Goal: Use online tool/utility: Use online tool/utility

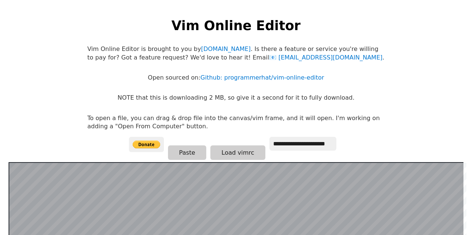
click at [260, 49] on p "Vim Online Editor is brought to you by [DOMAIN_NAME] . Is there a feature or se…" at bounding box center [235, 53] width 297 height 17
drag, startPoint x: 260, startPoint y: 49, endPoint x: 325, endPoint y: 42, distance: 65.4
click at [325, 42] on body "**********" at bounding box center [236, 124] width 305 height 235
click at [154, 98] on p "NOTE that this is downloading 2 MB, so give it a second for it to fully downloa…" at bounding box center [235, 98] width 237 height 8
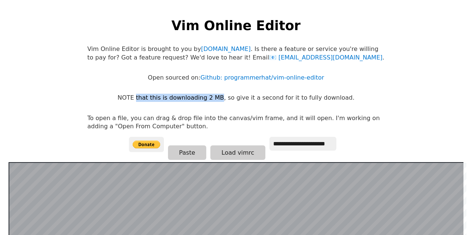
drag, startPoint x: 154, startPoint y: 98, endPoint x: 221, endPoint y: 99, distance: 67.2
click at [221, 99] on p "NOTE that this is downloading 2 MB, so give it a second for it to fully downloa…" at bounding box center [235, 98] width 237 height 8
click at [232, 100] on p "NOTE that this is downloading 2 MB, so give it a second for it to fully downloa…" at bounding box center [235, 98] width 237 height 8
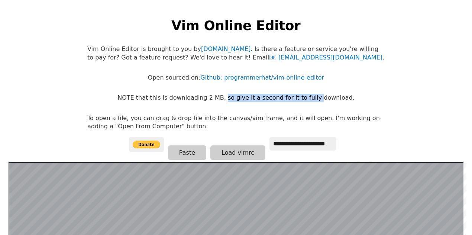
drag, startPoint x: 232, startPoint y: 100, endPoint x: 311, endPoint y: 95, distance: 78.9
click at [311, 95] on p "NOTE that this is downloading 2 MB, so give it a second for it to fully downloa…" at bounding box center [235, 98] width 237 height 8
click at [132, 114] on p "To open a file, you can drag & drop file into the canvas/vim frame, and it will…" at bounding box center [235, 122] width 297 height 17
click at [104, 120] on p "To open a file, you can drag & drop file into the canvas/vim frame, and it will…" at bounding box center [235, 122] width 297 height 17
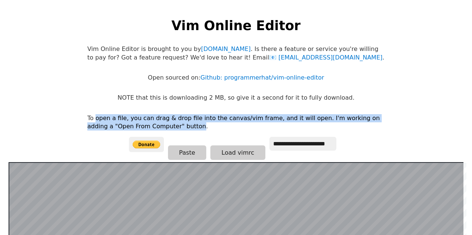
drag, startPoint x: 104, startPoint y: 120, endPoint x: 166, endPoint y: 125, distance: 61.5
click at [166, 125] on p "To open a file, you can drag & drop file into the canvas/vim frame, and it will…" at bounding box center [235, 122] width 297 height 17
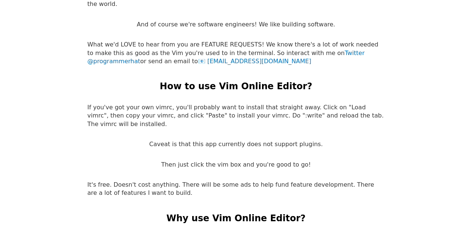
scroll to position [1411, 0]
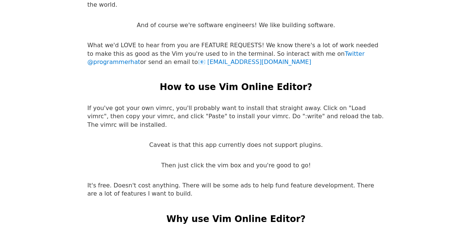
drag, startPoint x: 109, startPoint y: 173, endPoint x: 162, endPoint y: 188, distance: 55.2
drag, startPoint x: 180, startPoint y: 205, endPoint x: 235, endPoint y: 205, distance: 55.0
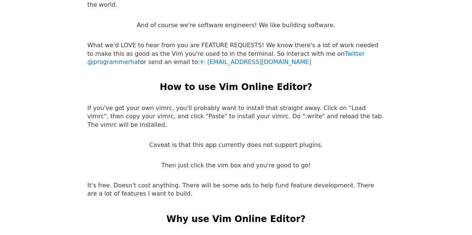
drag, startPoint x: 125, startPoint y: 207, endPoint x: 253, endPoint y: 204, distance: 128.2
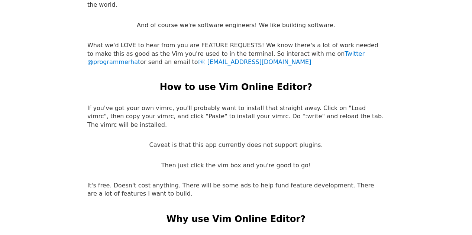
click at [117, 104] on p "If you've got your own vimrc, you'll probably want to install that straight awa…" at bounding box center [235, 116] width 297 height 25
drag, startPoint x: 117, startPoint y: 55, endPoint x: 138, endPoint y: 55, distance: 20.8
click at [138, 104] on p "If you've got your own vimrc, you'll probably want to install that straight awa…" at bounding box center [235, 116] width 297 height 25
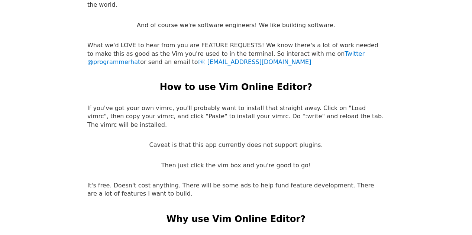
click at [171, 104] on p "If you've got your own vimrc, you'll probably want to install that straight awa…" at bounding box center [235, 116] width 297 height 25
drag, startPoint x: 171, startPoint y: 51, endPoint x: 289, endPoint y: 52, distance: 118.1
click at [289, 104] on p "If you've got your own vimrc, you'll probably want to install that straight awa…" at bounding box center [235, 116] width 297 height 25
click at [104, 104] on p "If you've got your own vimrc, you'll probably want to install that straight awa…" at bounding box center [235, 116] width 297 height 25
drag, startPoint x: 104, startPoint y: 59, endPoint x: 172, endPoint y: 57, distance: 67.2
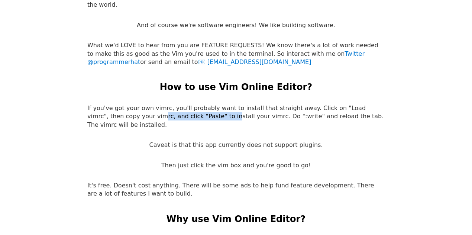
click at [172, 104] on p "If you've got your own vimrc, you'll probably want to install that straight awa…" at bounding box center [235, 116] width 297 height 25
click at [254, 104] on p "If you've got your own vimrc, you'll probably want to install that straight awa…" at bounding box center [235, 116] width 297 height 25
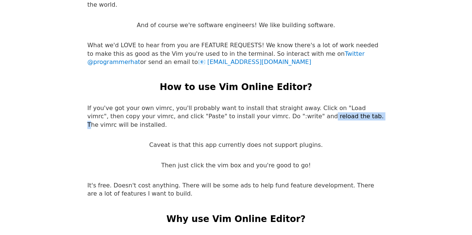
drag, startPoint x: 254, startPoint y: 61, endPoint x: 289, endPoint y: 57, distance: 35.9
click at [289, 104] on p "If you've got your own vimrc, you'll probably want to install that straight awa…" at bounding box center [235, 116] width 297 height 25
click at [168, 141] on p "Caveat is that this app currently does not support plugins." at bounding box center [235, 145] width 173 height 8
drag, startPoint x: 168, startPoint y: 82, endPoint x: 299, endPoint y: 78, distance: 131.5
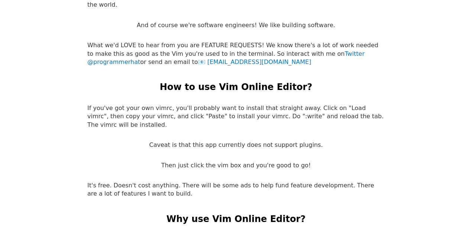
click at [299, 141] on p "Caveat is that this app currently does not support plugins." at bounding box center [235, 145] width 173 height 8
click at [178, 161] on p "Then just click the vim box and you're good to go!" at bounding box center [236, 165] width 150 height 8
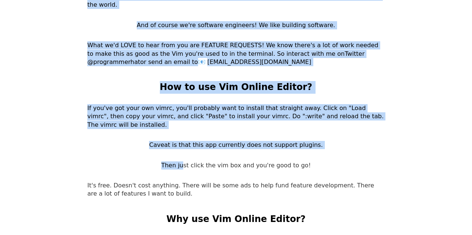
drag, startPoint x: 178, startPoint y: 101, endPoint x: 302, endPoint y: 102, distance: 123.7
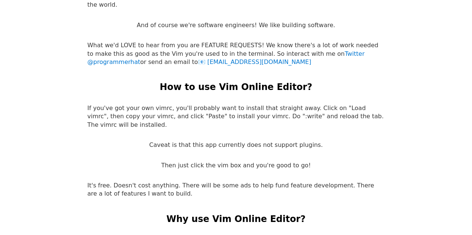
click at [115, 181] on p "It's free. Doesn't cost anything. There will be some ads to help fund feature d…" at bounding box center [235, 189] width 297 height 17
drag, startPoint x: 115, startPoint y: 120, endPoint x: 160, endPoint y: 118, distance: 45.0
click at [160, 181] on p "It's free. Doesn't cost anything. There will be some ads to help fund feature d…" at bounding box center [235, 189] width 297 height 17
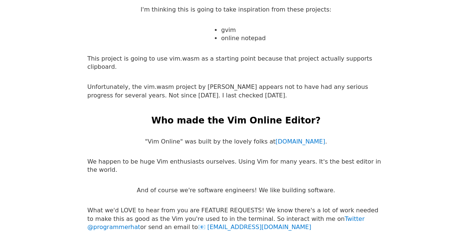
scroll to position [1246, 0]
click at [134, 157] on p "We happen to be huge Vim enthusiasts ourselves. Using Vim for many years. It's …" at bounding box center [235, 165] width 297 height 17
drag, startPoint x: 134, startPoint y: 111, endPoint x: 220, endPoint y: 110, distance: 86.5
click at [220, 157] on p "We happen to be huge Vim enthusiasts ourselves. Using Vim for many years. It's …" at bounding box center [235, 165] width 297 height 17
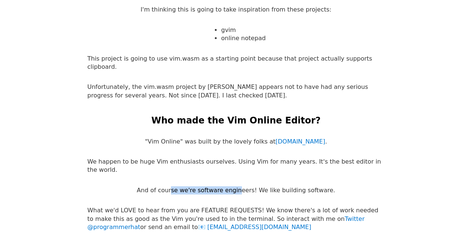
drag, startPoint x: 172, startPoint y: 131, endPoint x: 244, endPoint y: 133, distance: 72.1
click at [244, 186] on p "And of course we're software engineers! We like building software." at bounding box center [236, 190] width 198 height 8
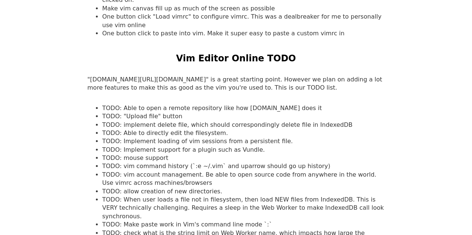
scroll to position [648, 0]
click at [131, 154] on li "TODO: mouse support" at bounding box center [243, 158] width 282 height 8
drag, startPoint x: 131, startPoint y: 150, endPoint x: 154, endPoint y: 152, distance: 23.1
click at [154, 154] on li "TODO: mouse support" at bounding box center [243, 158] width 282 height 8
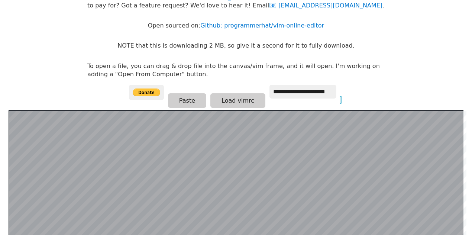
scroll to position [52, 0]
click at [310, 94] on input "**********" at bounding box center [302, 92] width 67 height 14
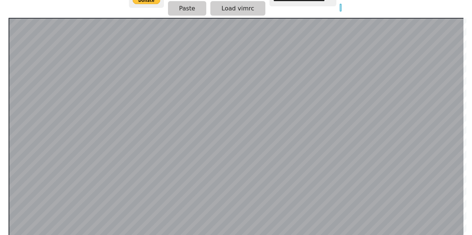
scroll to position [111, 0]
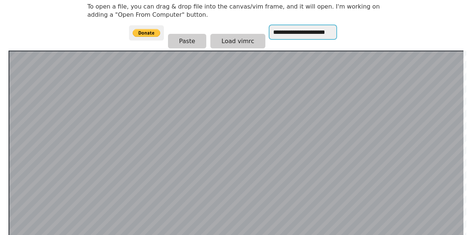
click at [309, 25] on input "**********" at bounding box center [302, 32] width 67 height 14
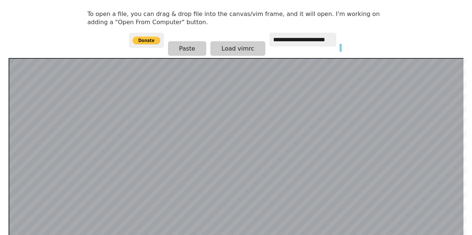
scroll to position [144, 0]
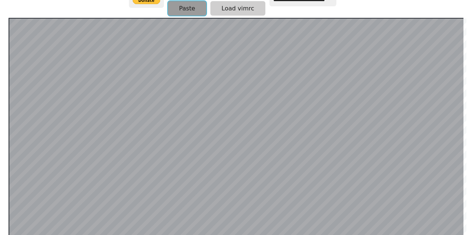
click at [182, 11] on button "Paste" at bounding box center [187, 8] width 38 height 14
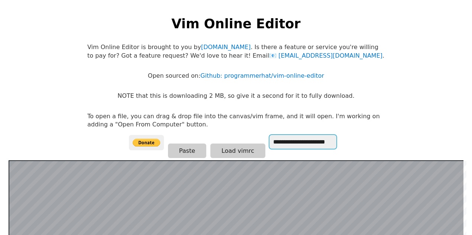
scroll to position [0, 0]
